Goal: Transaction & Acquisition: Purchase product/service

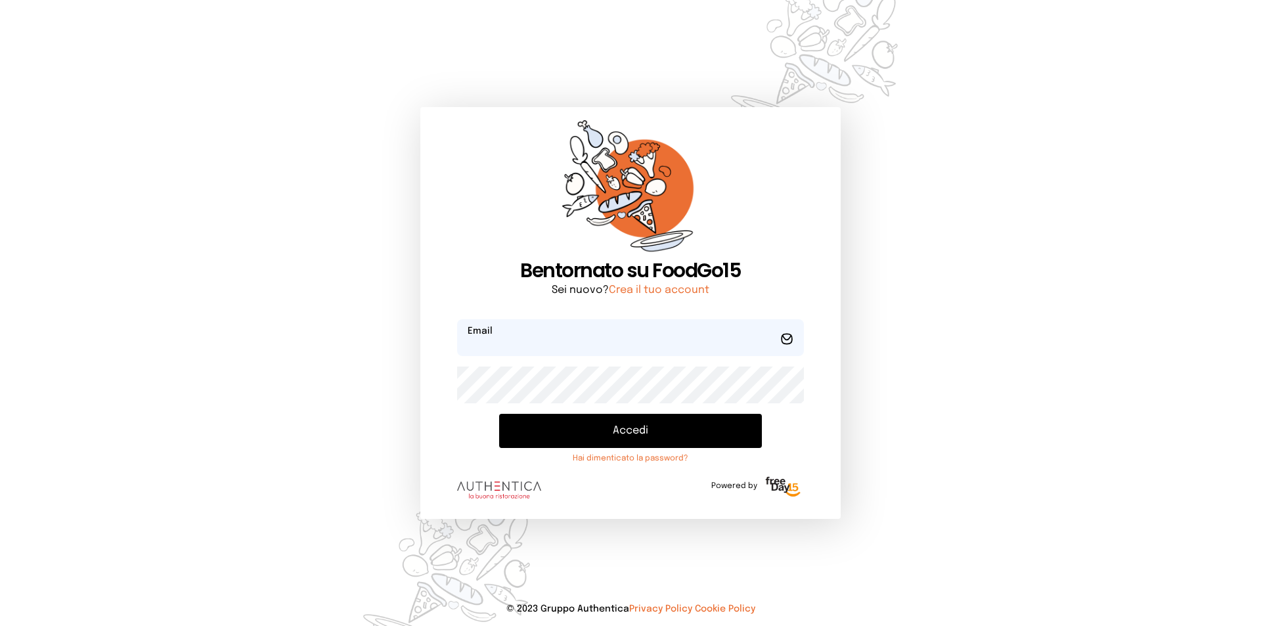
type input "**********"
click at [616, 418] on button "Accedi" at bounding box center [630, 431] width 263 height 34
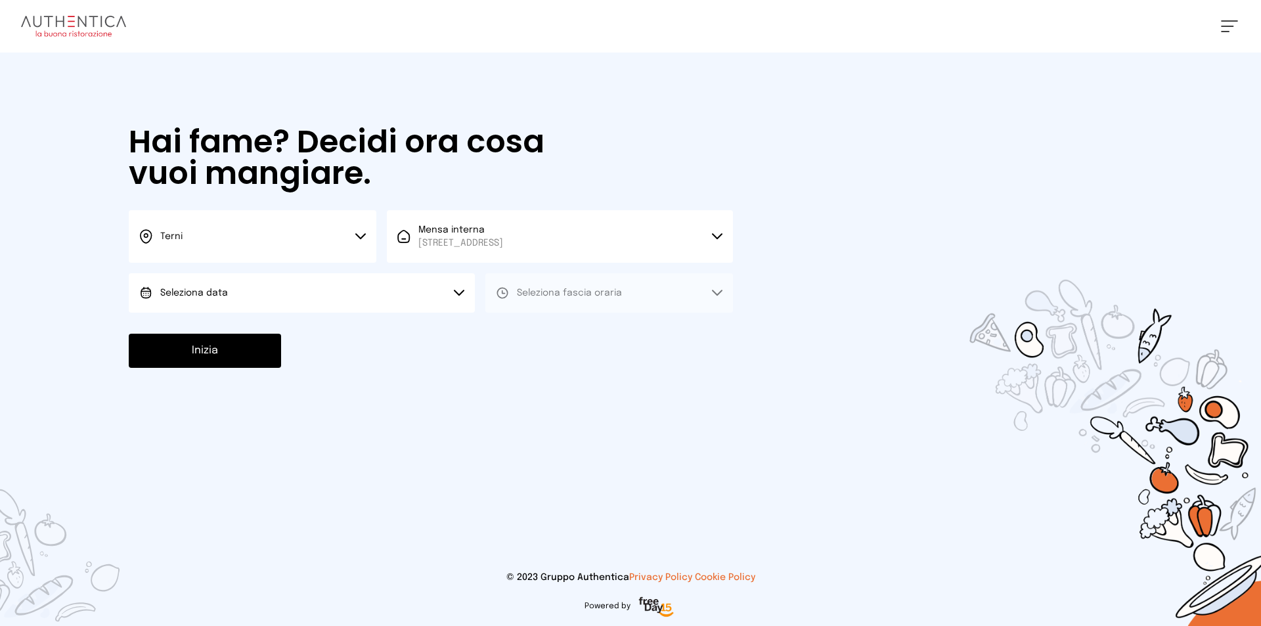
click at [457, 297] on button "Seleziona data" at bounding box center [302, 292] width 346 height 39
click at [391, 328] on li "[DATE], [DATE]" at bounding box center [302, 330] width 346 height 34
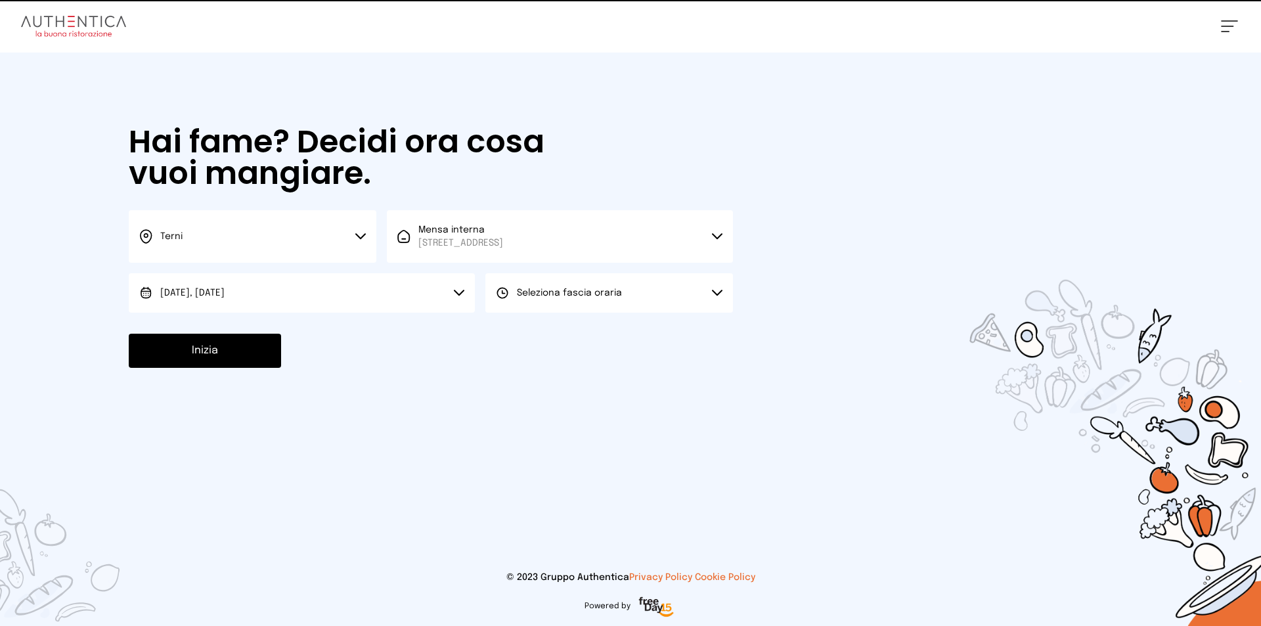
click at [506, 295] on icon at bounding box center [502, 292] width 13 height 13
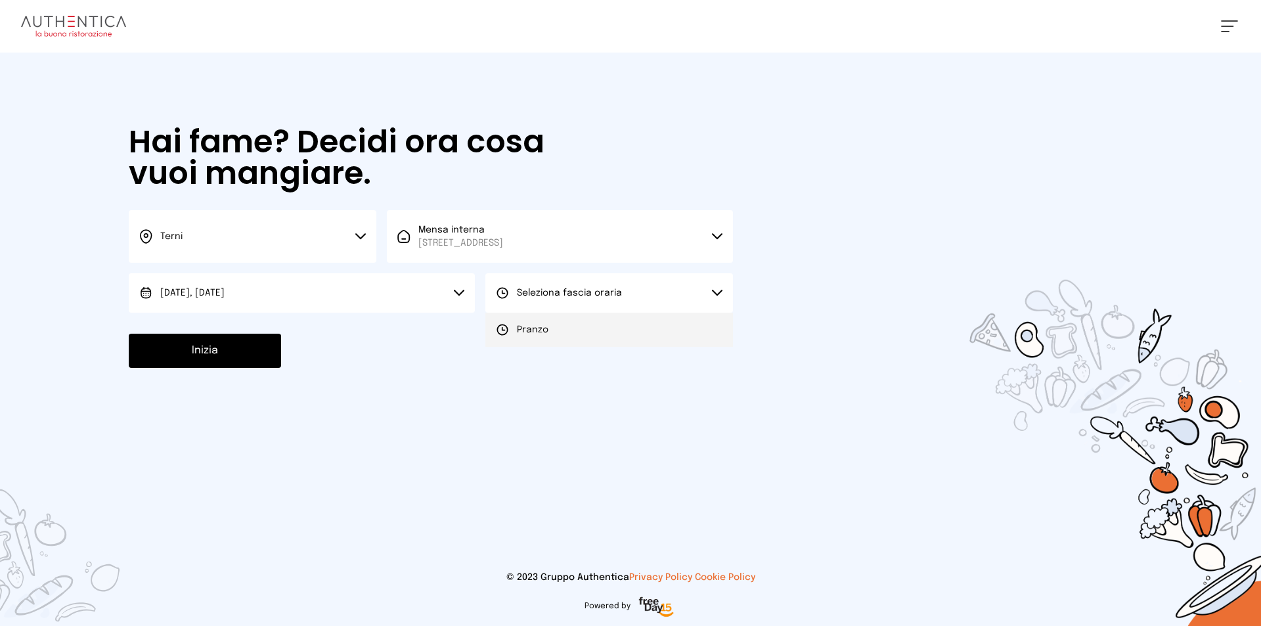
click at [514, 317] on li "Pranzo" at bounding box center [609, 330] width 248 height 34
click at [247, 344] on button "Inizia" at bounding box center [205, 351] width 152 height 34
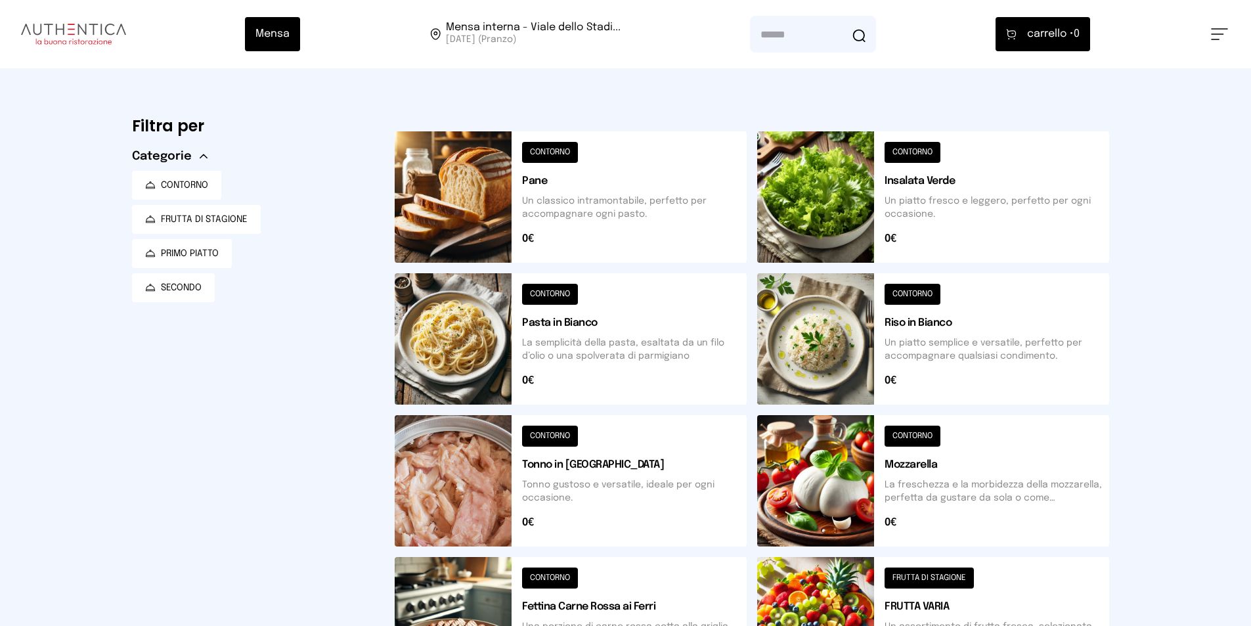
click at [956, 322] on button at bounding box center [933, 338] width 352 height 131
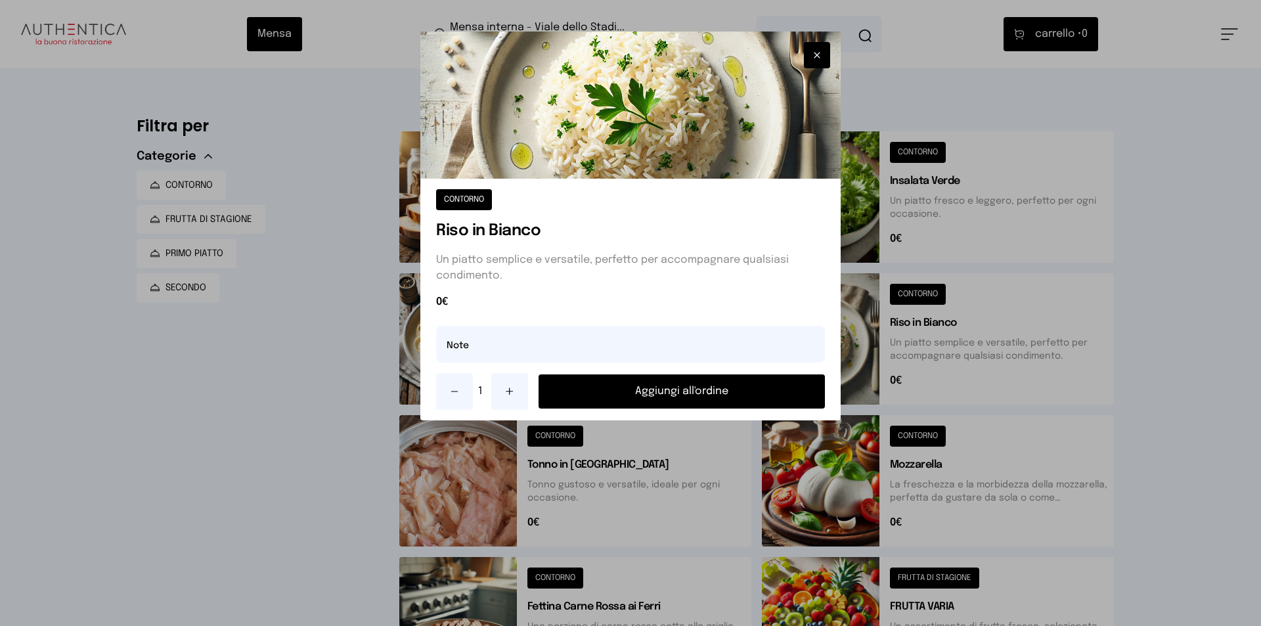
click at [787, 390] on button "Aggiungi all'ordine" at bounding box center [682, 391] width 286 height 34
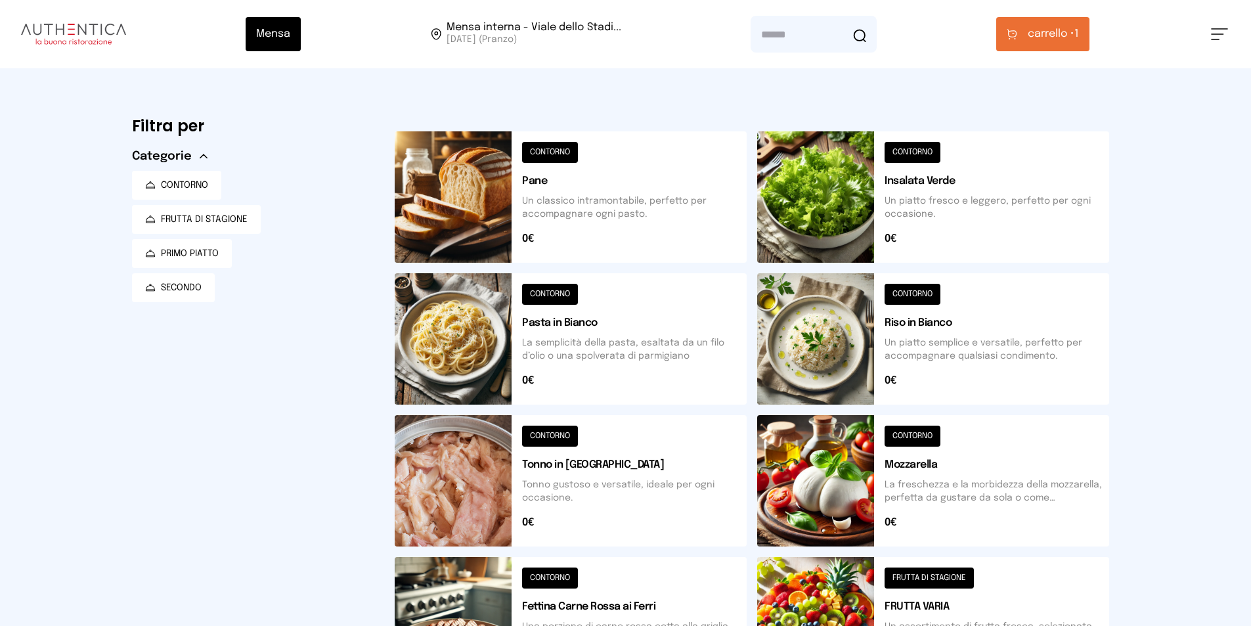
click at [1008, 51] on div "Mensa Mensa interna - Viale dello Stadi... [DATE] ([GEOGRAPHIC_DATA]) [GEOGRAPH…" at bounding box center [625, 34] width 1251 height 68
click at [1043, 39] on span "carrello •" at bounding box center [1051, 34] width 47 height 16
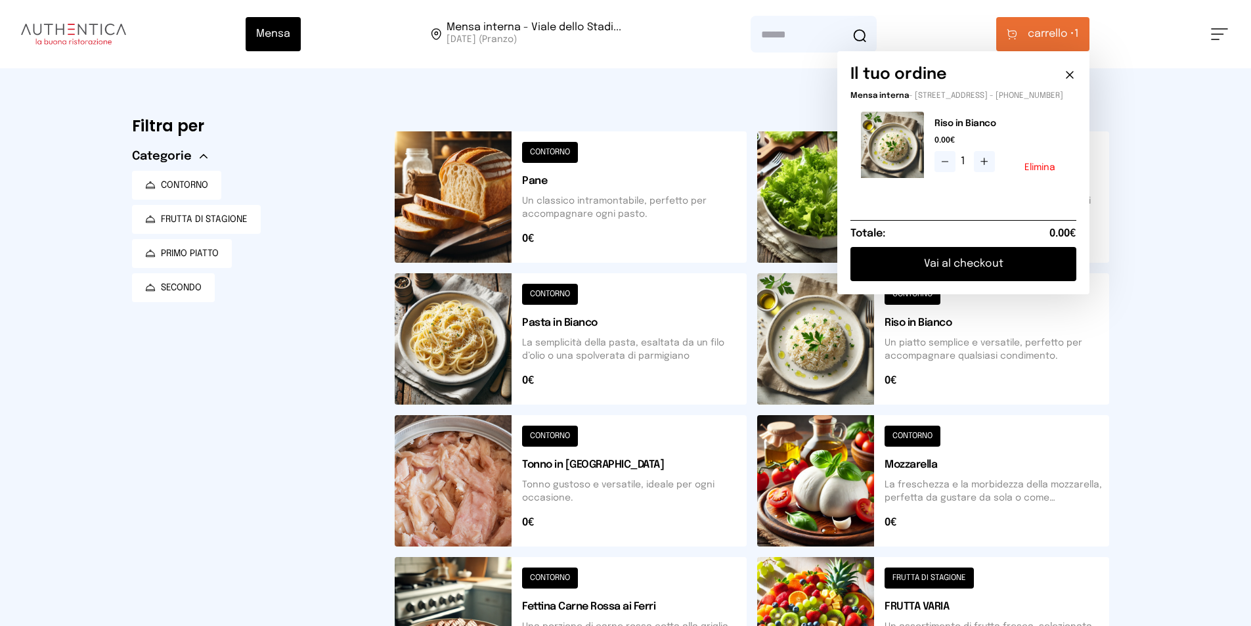
click at [1044, 281] on button "Vai al checkout" at bounding box center [964, 264] width 226 height 34
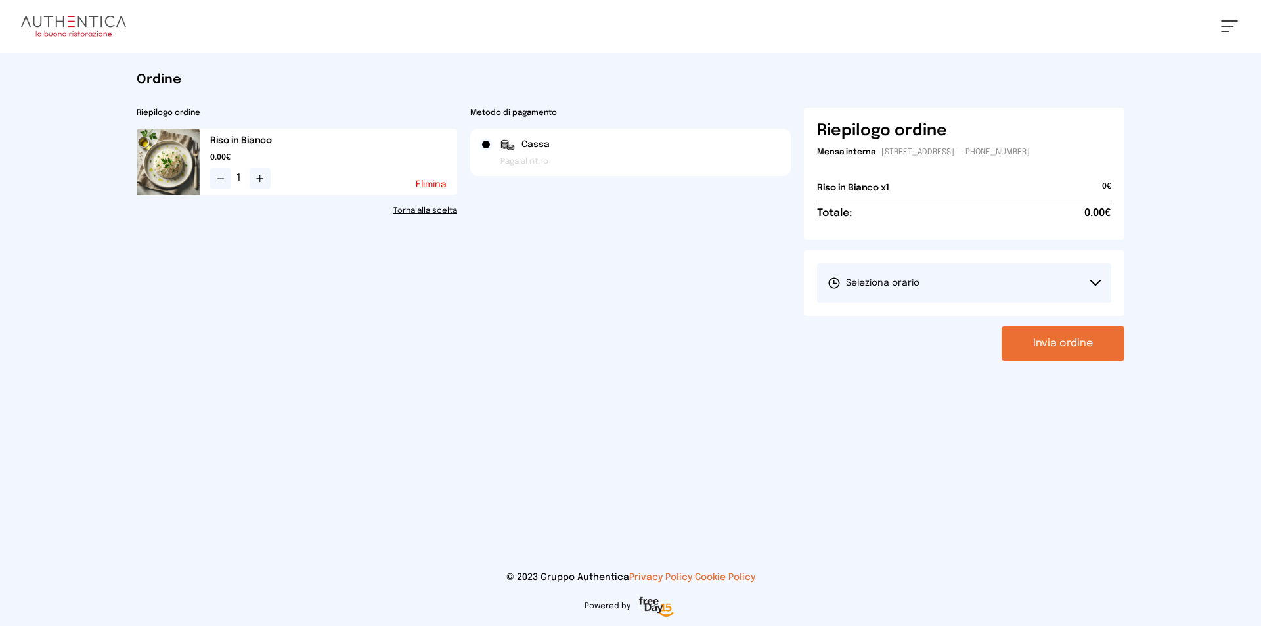
click at [1047, 296] on button "Seleziona orario" at bounding box center [964, 282] width 294 height 39
click at [876, 312] on li "1° Turno (13:00 - 15:00)" at bounding box center [964, 320] width 294 height 34
click at [1047, 342] on button "Invia ordine" at bounding box center [1063, 343] width 123 height 34
